Goal: Understand process/instructions

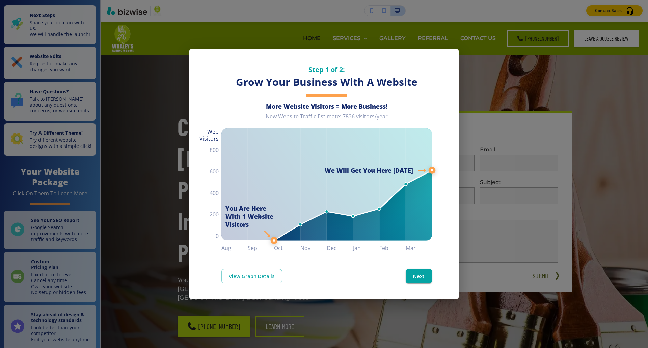
click at [487, 60] on div "Step 1 of 2: Grow Your Business With A Website More Website Visitors = More Bus…" at bounding box center [324, 174] width 648 height 348
click at [419, 278] on button "Next" at bounding box center [418, 276] width 26 height 14
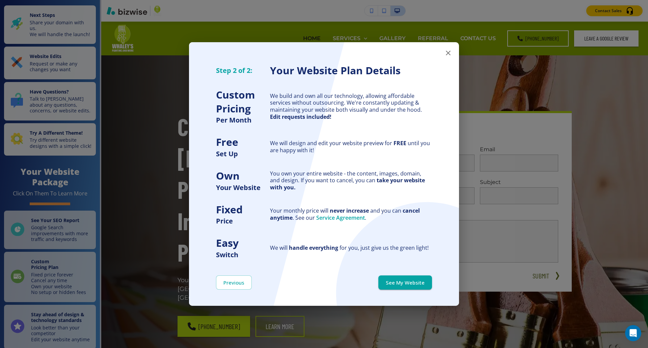
click at [447, 54] on icon "button" at bounding box center [448, 53] width 8 height 8
